Goal: Information Seeking & Learning: Learn about a topic

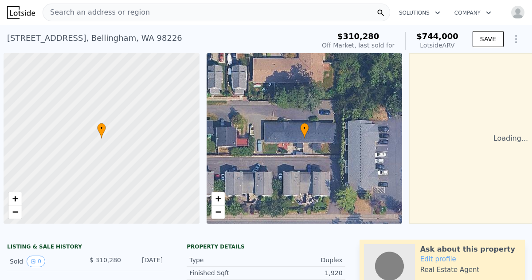
scroll to position [0, 4]
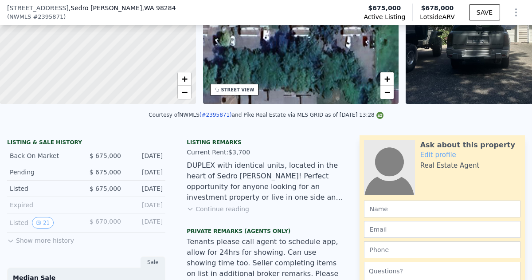
scroll to position [117, 0]
click at [223, 206] on button "Continue reading" at bounding box center [218, 208] width 62 height 9
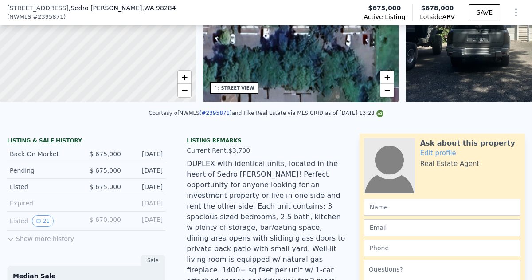
scroll to position [112, 0]
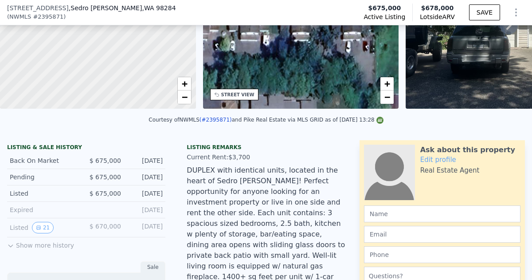
click at [14, 245] on button "Show more history" at bounding box center [40, 243] width 67 height 12
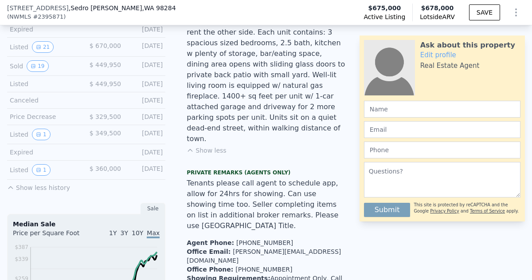
scroll to position [3, 0]
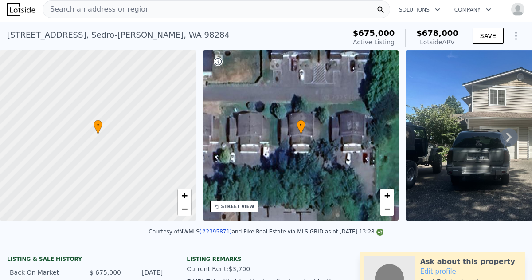
click at [509, 136] on icon at bounding box center [508, 136] width 5 height 9
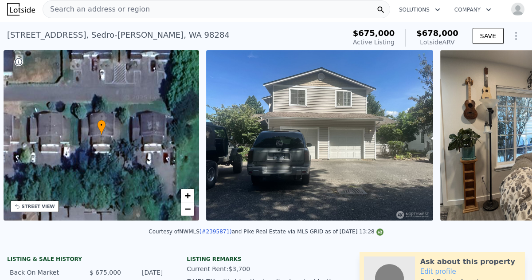
scroll to position [0, 206]
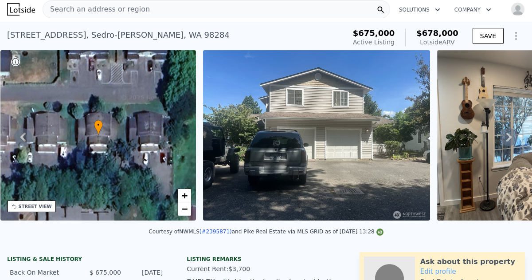
click at [509, 136] on icon at bounding box center [508, 136] width 5 height 9
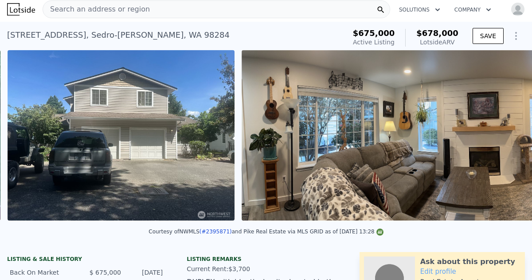
scroll to position [0, 405]
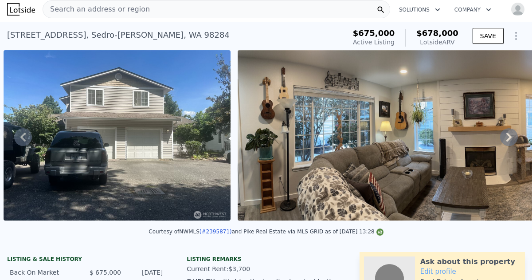
click at [509, 136] on icon at bounding box center [508, 136] width 5 height 9
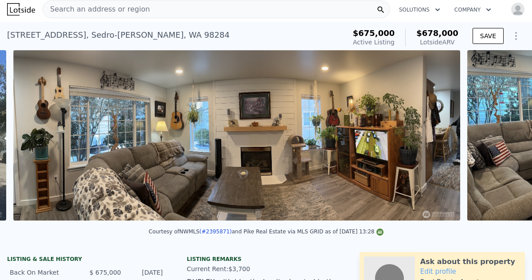
scroll to position [0, 639]
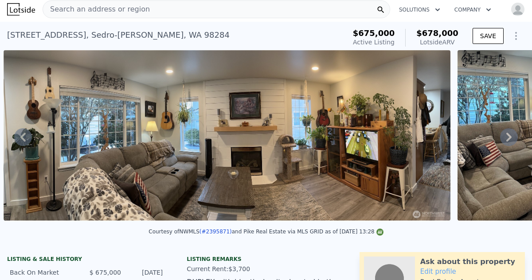
click at [509, 136] on icon at bounding box center [508, 136] width 5 height 9
click at [506, 138] on icon at bounding box center [509, 137] width 18 height 18
click at [507, 134] on icon at bounding box center [509, 137] width 18 height 18
click at [510, 135] on icon at bounding box center [508, 136] width 5 height 9
click at [508, 138] on icon at bounding box center [508, 136] width 5 height 9
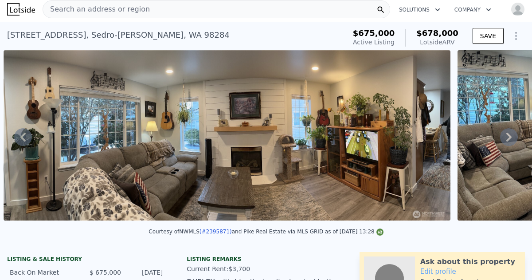
click at [508, 138] on icon at bounding box center [508, 136] width 5 height 9
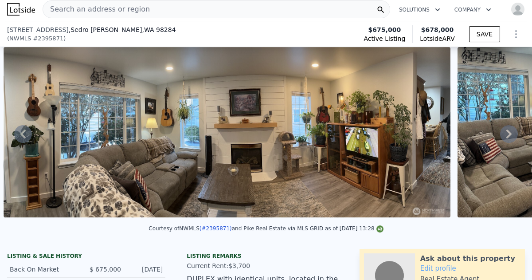
scroll to position [0, 0]
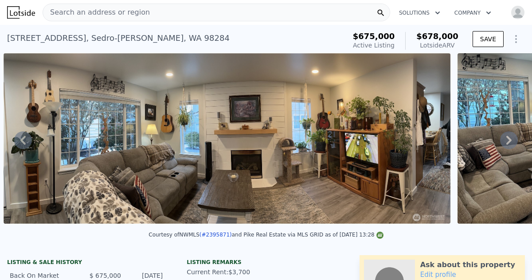
click at [507, 140] on icon at bounding box center [509, 140] width 18 height 18
click at [23, 138] on icon at bounding box center [23, 140] width 18 height 18
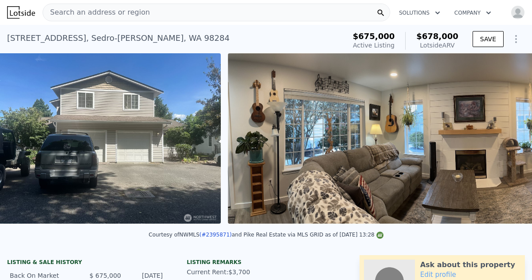
scroll to position [0, 405]
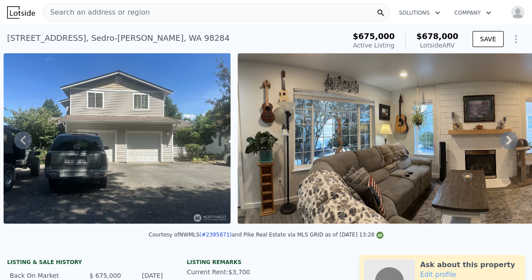
click at [509, 140] on icon at bounding box center [508, 140] width 5 height 9
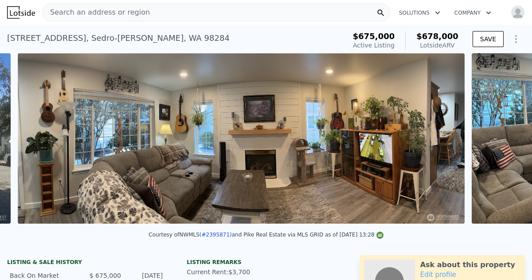
scroll to position [0, 639]
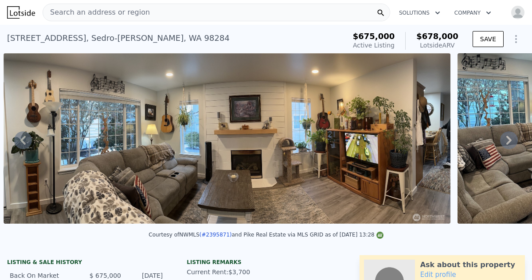
click at [509, 140] on icon at bounding box center [508, 140] width 5 height 9
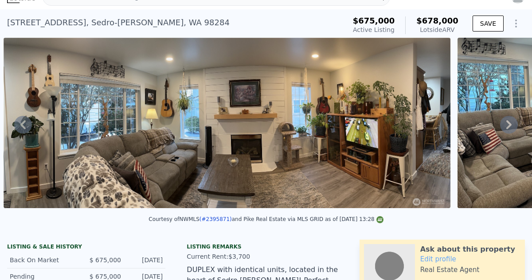
scroll to position [3, 0]
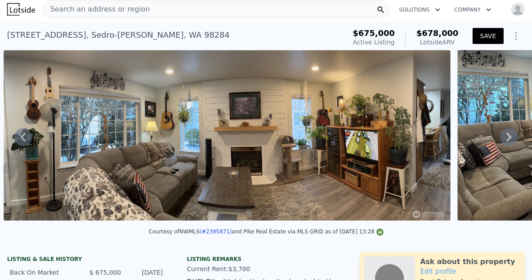
click at [483, 36] on button "SAVE" at bounding box center [487, 36] width 31 height 16
